Goal: Task Accomplishment & Management: Manage account settings

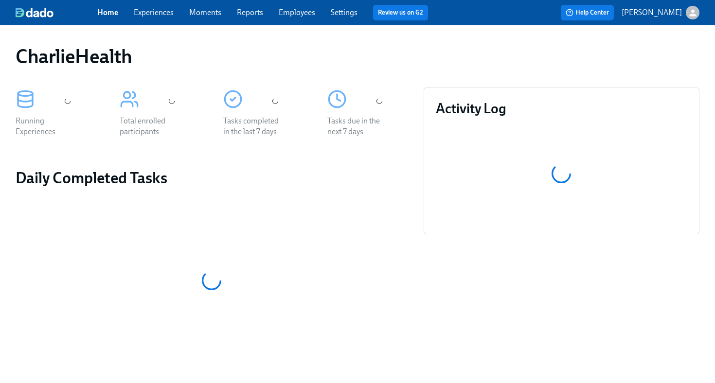
click at [298, 16] on link "Employees" at bounding box center [297, 12] width 36 height 9
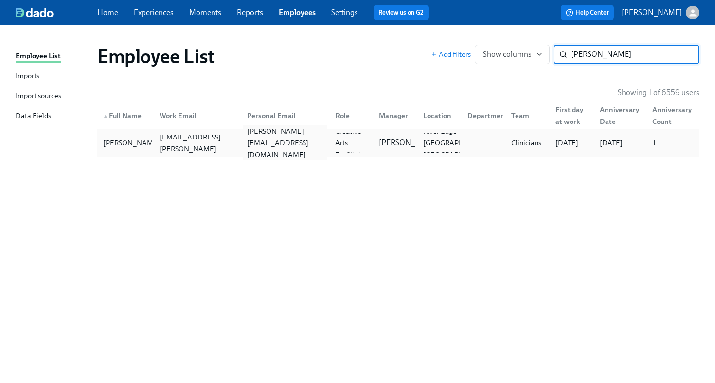
type input "cabrera"
click at [305, 140] on div "jessica.a.cabrera88@gmail.com" at bounding box center [285, 143] width 84 height 35
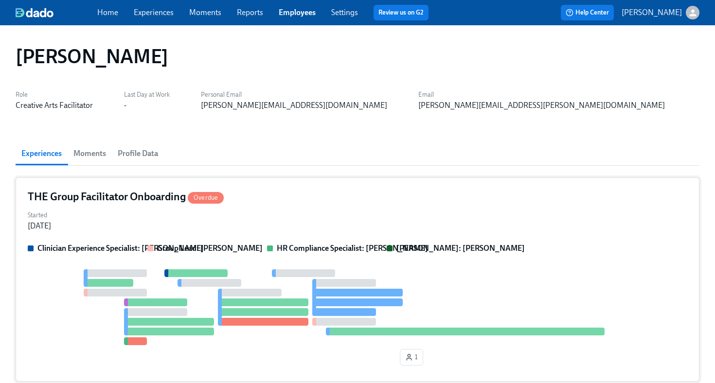
click at [419, 214] on div "Started Aug 28, 2025" at bounding box center [358, 219] width 660 height 23
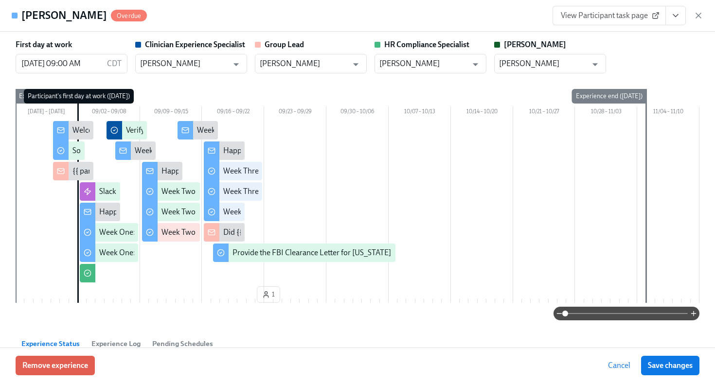
click at [671, 15] on icon "View task page" at bounding box center [676, 16] width 10 height 10
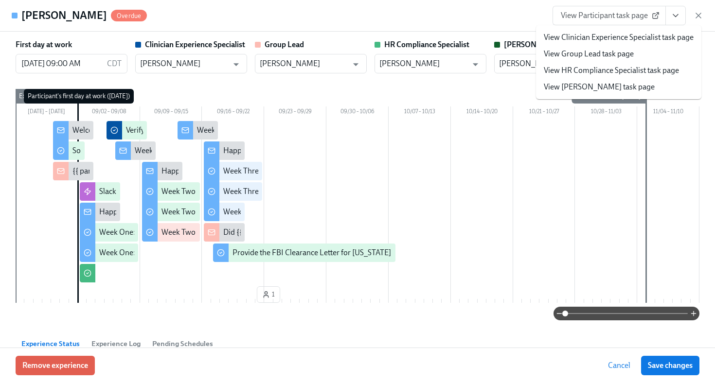
click at [644, 74] on link "View HR Compliance Specialist task page" at bounding box center [611, 70] width 135 height 11
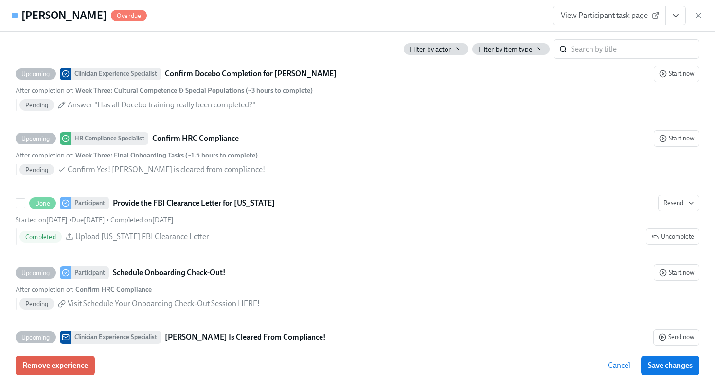
scroll to position [2097, 0]
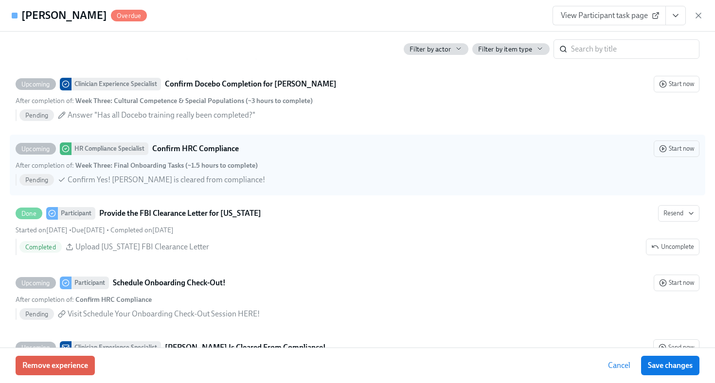
click at [383, 164] on div "After completion of : Week Three: Final Onboarding Tasks (~1.5 hours to complet…" at bounding box center [358, 165] width 684 height 9
click at [25, 153] on input "Upcoming HR Compliance Specialist Confirm HRC Compliance Start now After comple…" at bounding box center [20, 149] width 9 height 9
checkbox input "true"
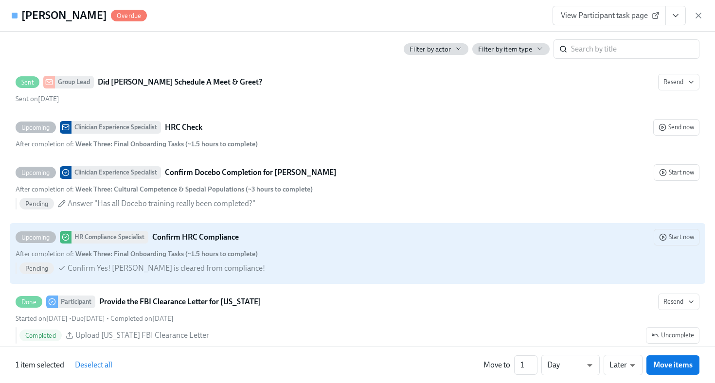
scroll to position [2004, 0]
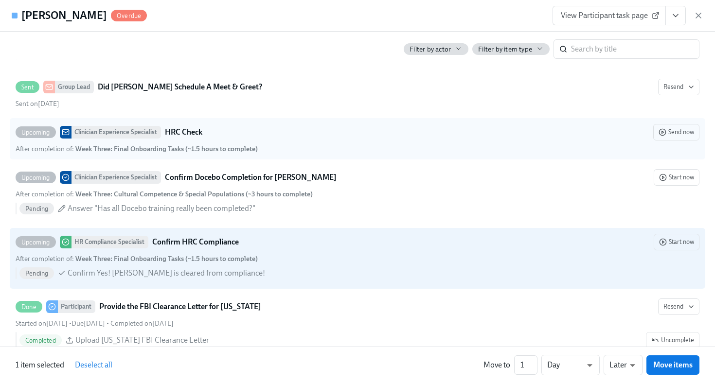
click at [511, 148] on div "After completion of : Week Three: Final Onboarding Tasks (~1.5 hours to complet…" at bounding box center [358, 149] width 684 height 9
click at [25, 137] on input "Upcoming Clinician Experience Specialist HRC Check Send now After completion of…" at bounding box center [20, 132] width 9 height 9
checkbox input "true"
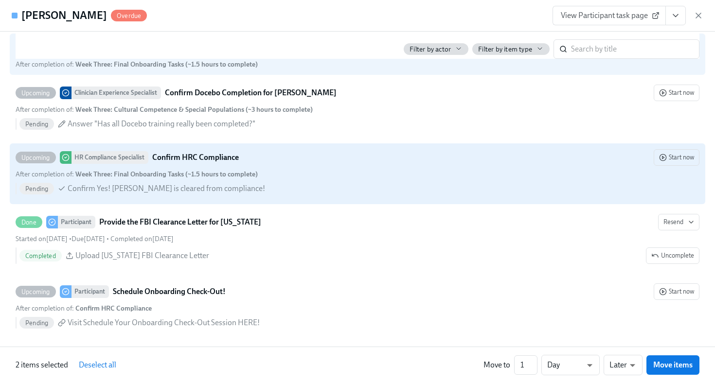
scroll to position [2092, 0]
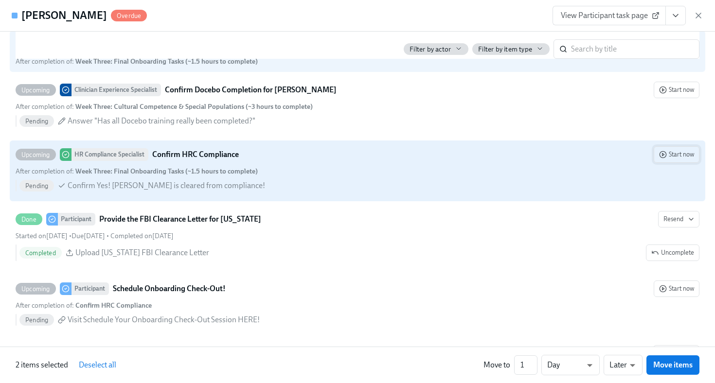
click at [671, 154] on span "Start now" at bounding box center [676, 155] width 35 height 10
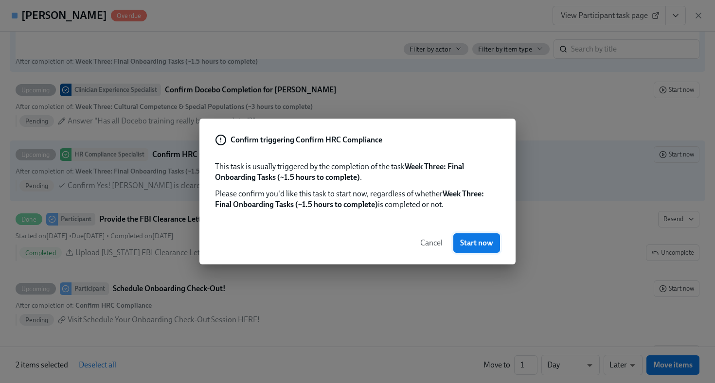
click at [474, 239] on span "Start now" at bounding box center [476, 243] width 33 height 10
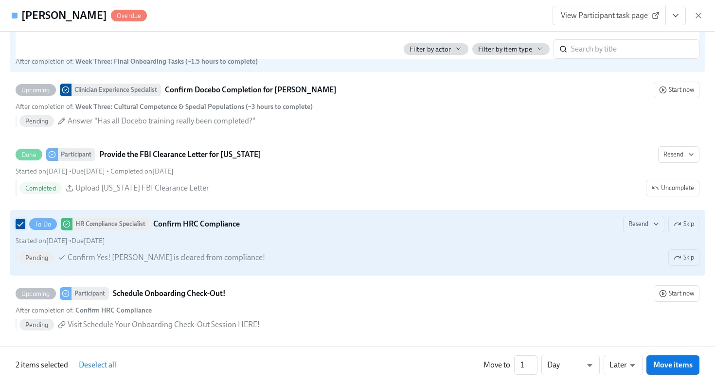
click at [23, 227] on input "To Do HR Compliance Specialist Confirm HRC Compliance Resend Skip Started on Se…" at bounding box center [20, 224] width 9 height 9
checkbox input "false"
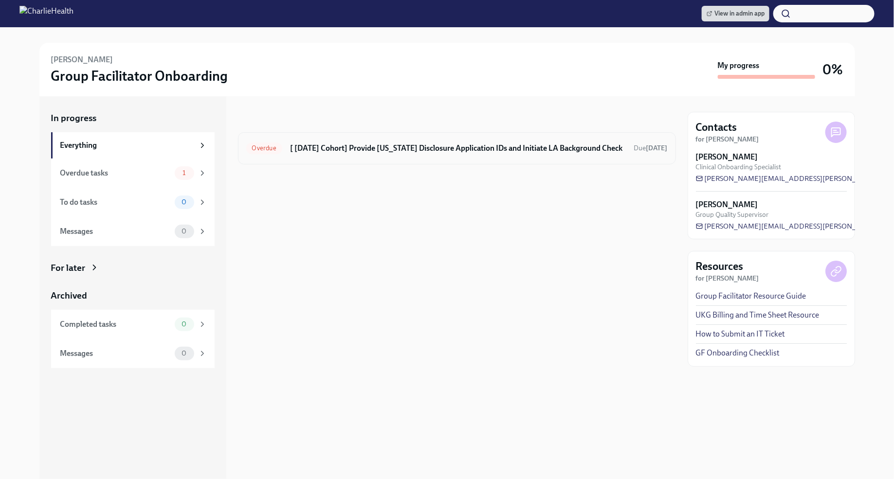
click at [535, 145] on h6 "[ [DATE] Cohort] Provide [US_STATE] Disclosure Application IDs and Initiate LA …" at bounding box center [458, 148] width 336 height 11
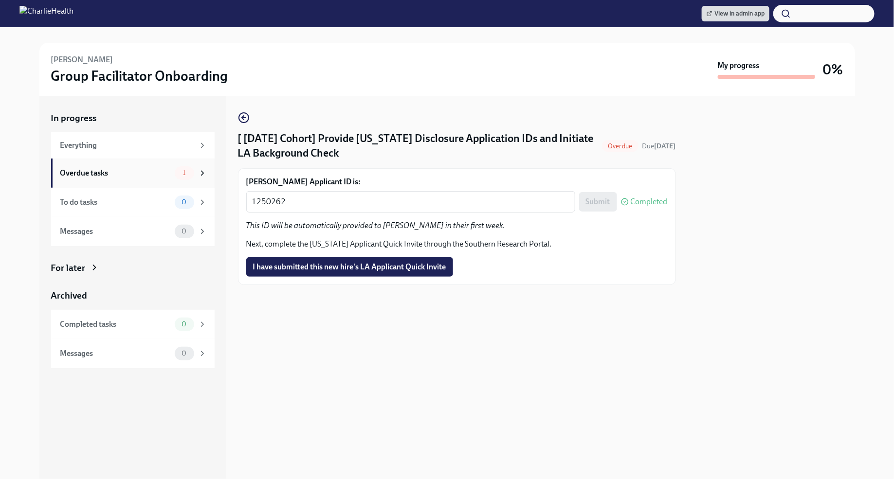
click at [154, 172] on div "Overdue tasks" at bounding box center [115, 173] width 110 height 11
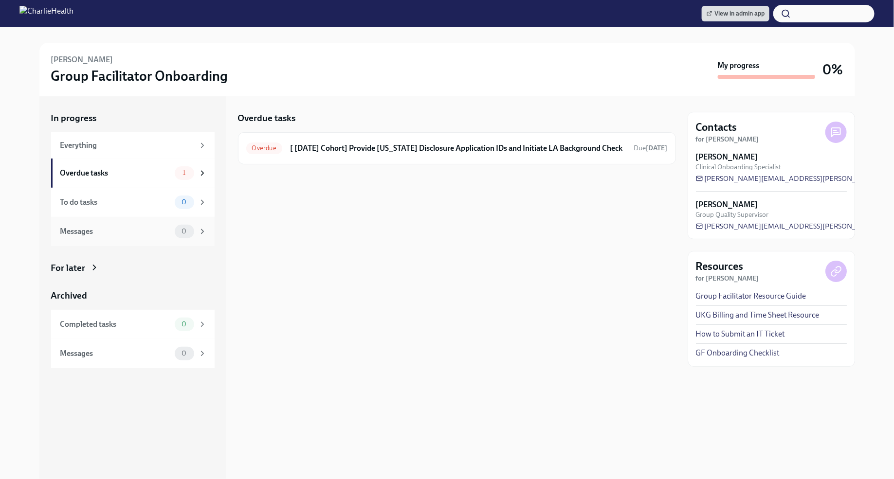
click at [198, 232] on icon at bounding box center [202, 231] width 9 height 9
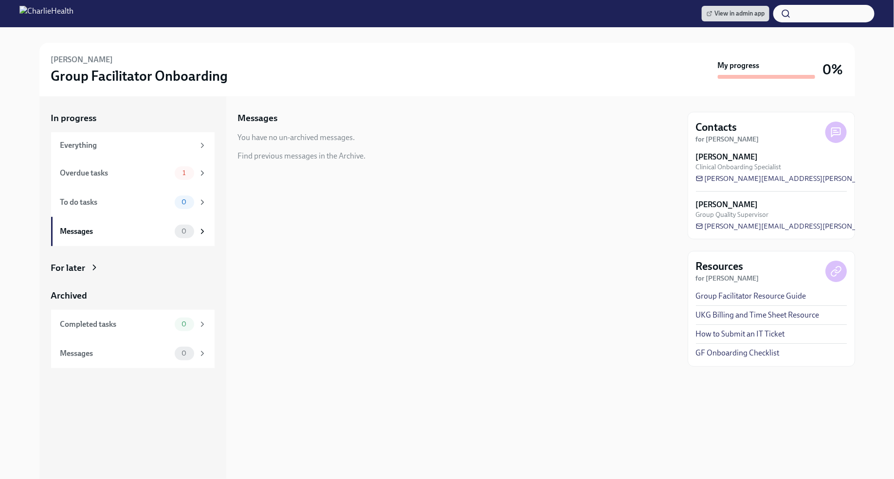
click at [85, 268] on div "For later" at bounding box center [68, 268] width 35 height 13
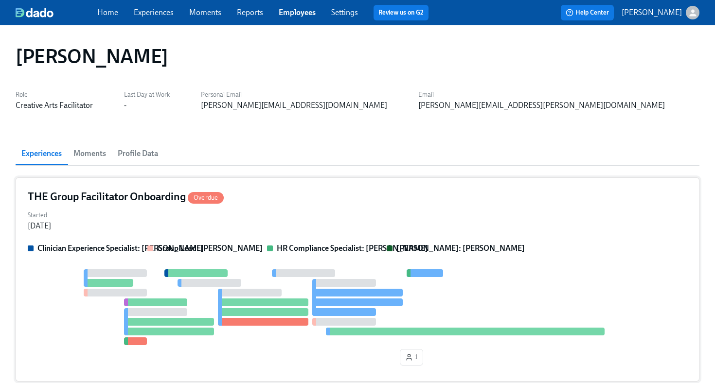
click at [277, 196] on div "THE Group Facilitator Onboarding Overdue" at bounding box center [358, 197] width 660 height 15
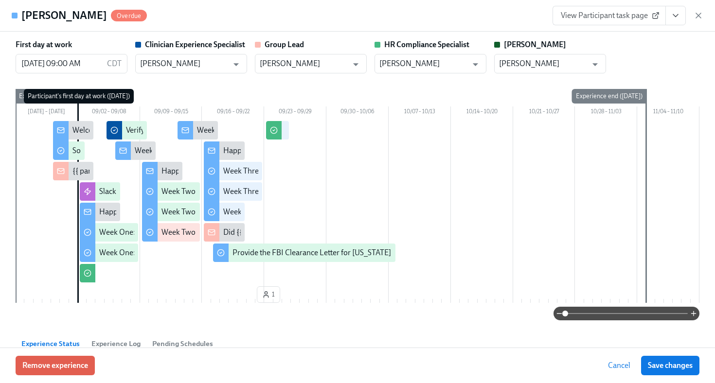
click at [677, 10] on button "View task page" at bounding box center [676, 15] width 20 height 19
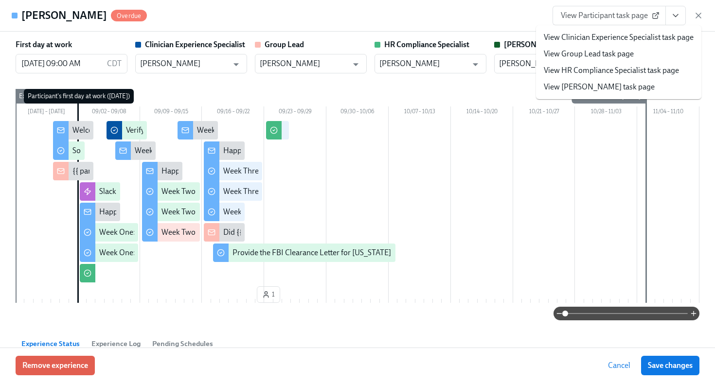
click at [631, 72] on link "View HR Compliance Specialist task page" at bounding box center [611, 70] width 135 height 11
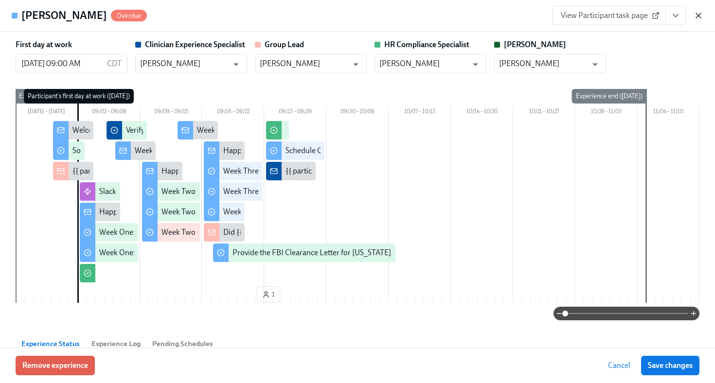
click at [699, 14] on icon "button" at bounding box center [699, 16] width 10 height 10
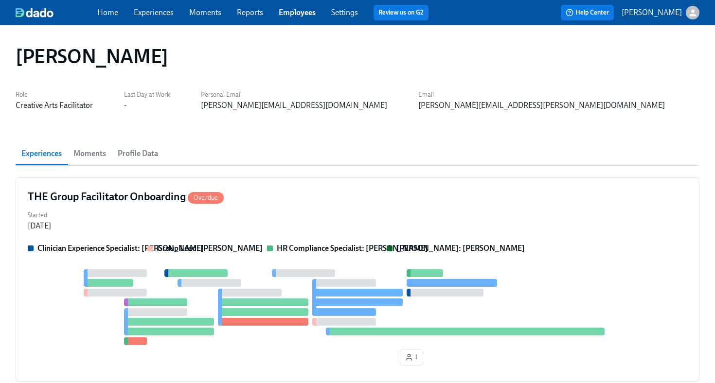
click at [302, 12] on link "Employees" at bounding box center [297, 12] width 37 height 9
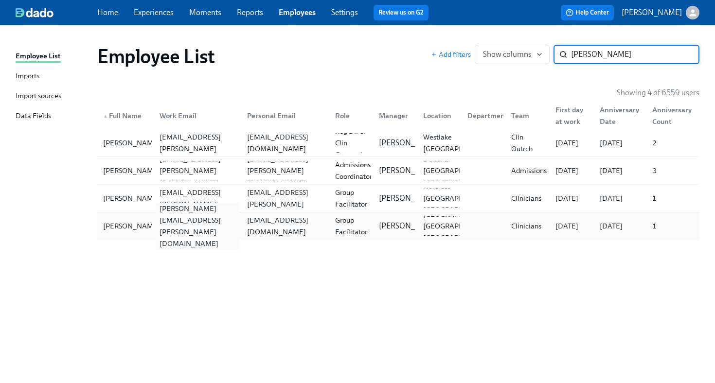
type input "blair"
click at [189, 220] on div "blair.shane@charliehealth.com" at bounding box center [198, 226] width 84 height 47
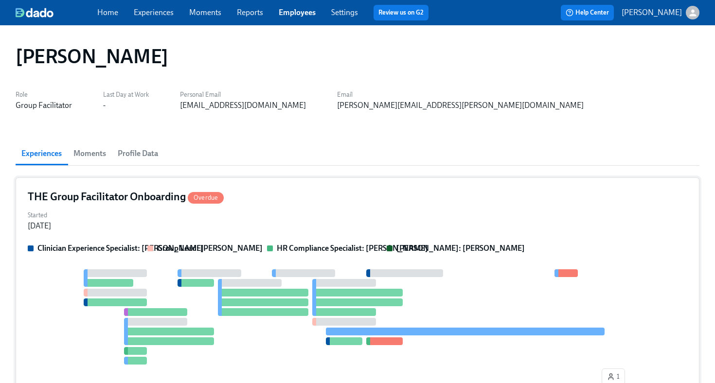
click at [395, 217] on div "Started Aug 14, 2025" at bounding box center [358, 219] width 660 height 23
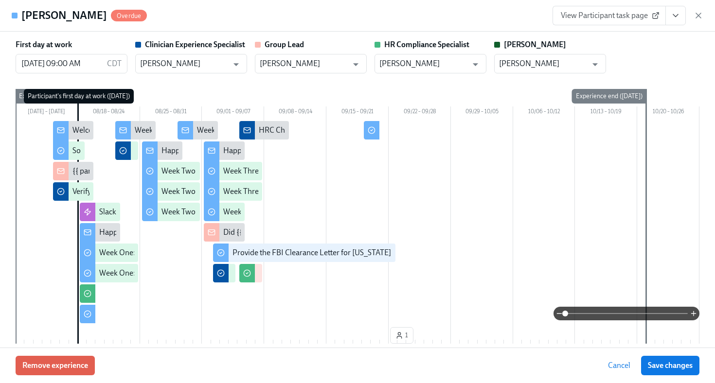
click at [677, 17] on icon "View task page" at bounding box center [676, 16] width 10 height 10
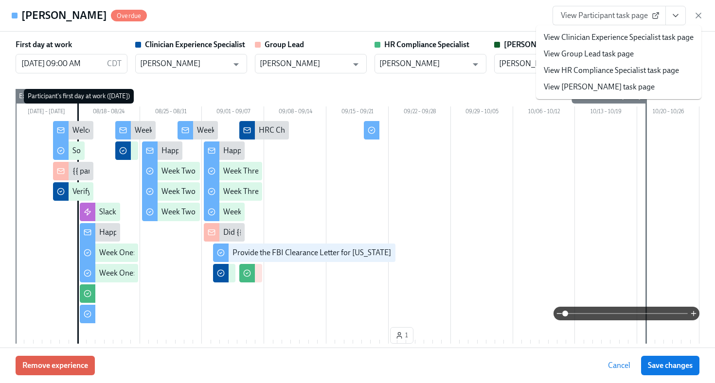
click at [638, 69] on link "View HR Compliance Specialist task page" at bounding box center [611, 70] width 135 height 11
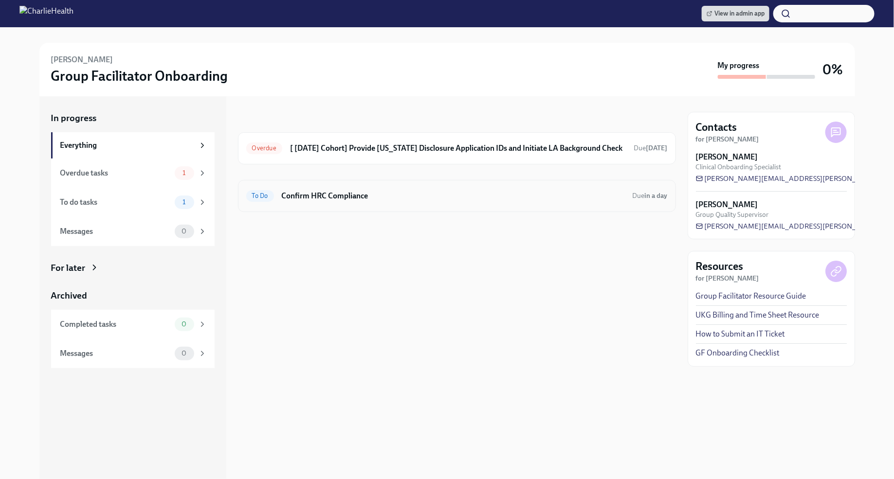
click at [564, 196] on h6 "Confirm HRC Compliance" at bounding box center [453, 196] width 343 height 11
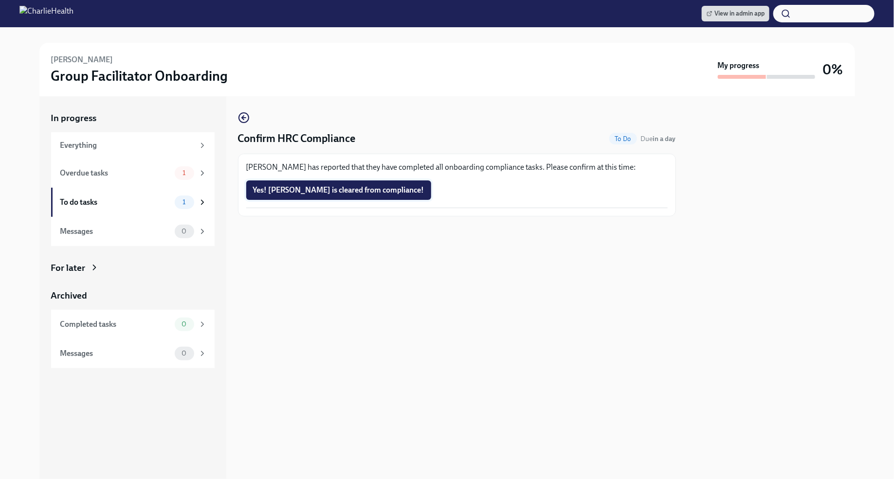
click at [371, 194] on span "Yes! Jessica is cleared from compliance!" at bounding box center [338, 190] width 171 height 10
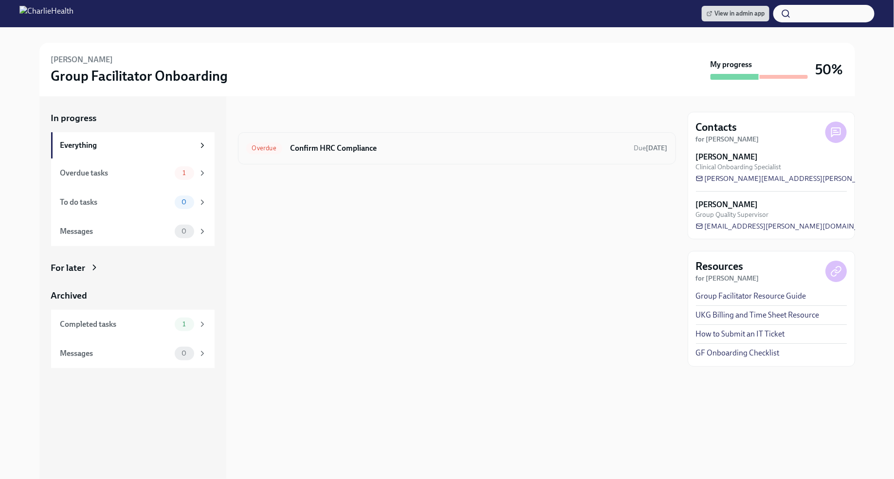
click at [392, 151] on h6 "Confirm HRC Compliance" at bounding box center [458, 148] width 336 height 11
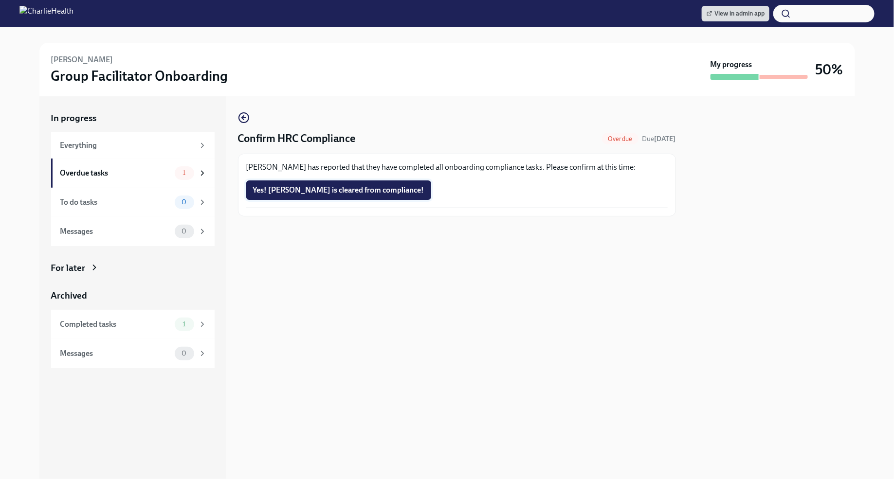
click at [373, 186] on span "Yes! [PERSON_NAME] is cleared from compliance!" at bounding box center [338, 190] width 171 height 10
